Goal: Information Seeking & Learning: Learn about a topic

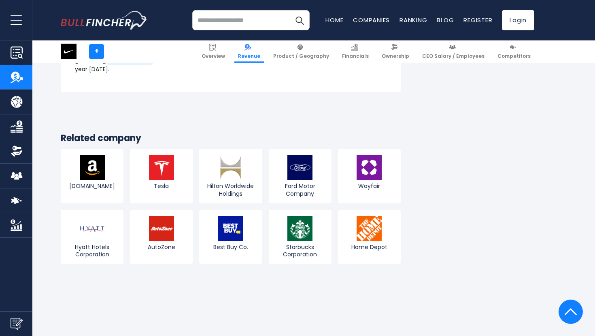
scroll to position [2060, 0]
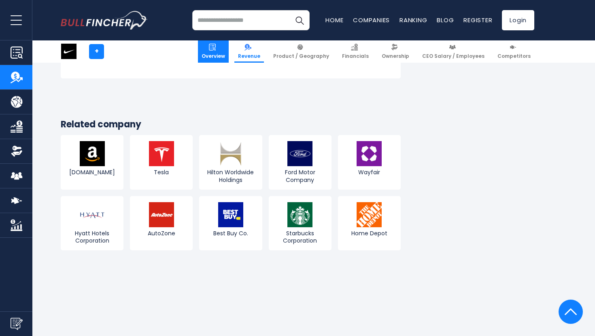
click at [225, 53] on span "Overview" at bounding box center [213, 56] width 23 height 6
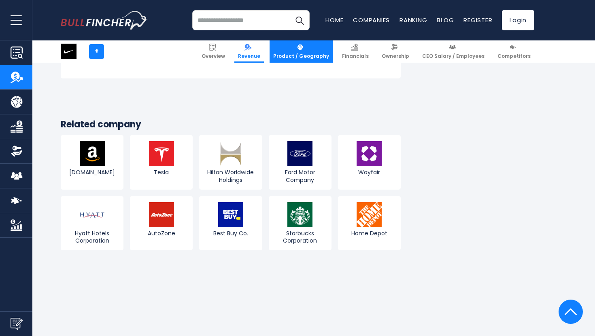
click at [310, 60] on link "Product / Geography" at bounding box center [301, 51] width 63 height 22
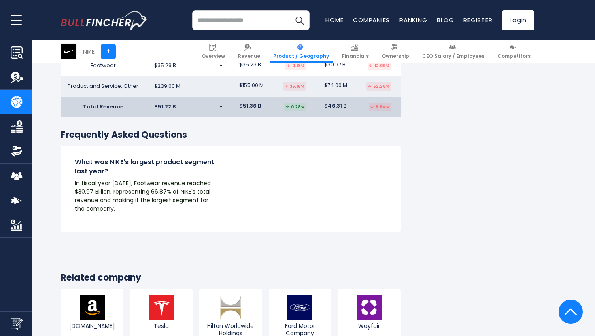
scroll to position [1561, 0]
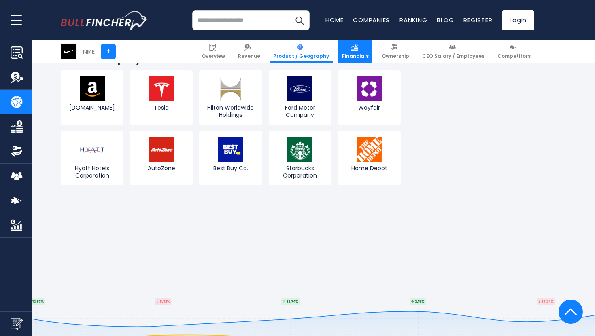
click at [370, 51] on link "Financials" at bounding box center [355, 51] width 34 height 22
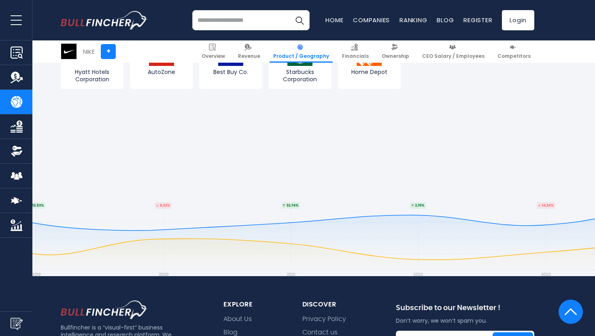
scroll to position [1741, 0]
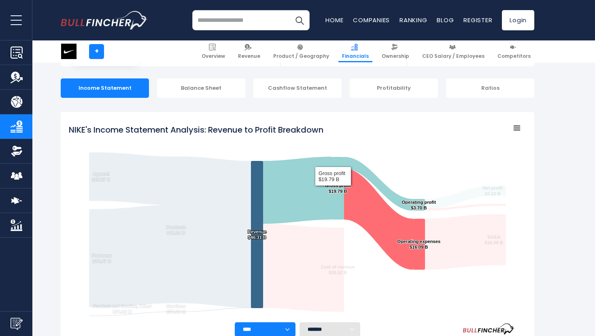
scroll to position [73, 0]
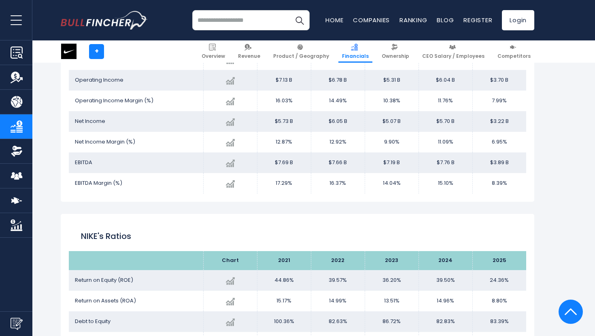
scroll to position [1581, 0]
